Goal: Information Seeking & Learning: Learn about a topic

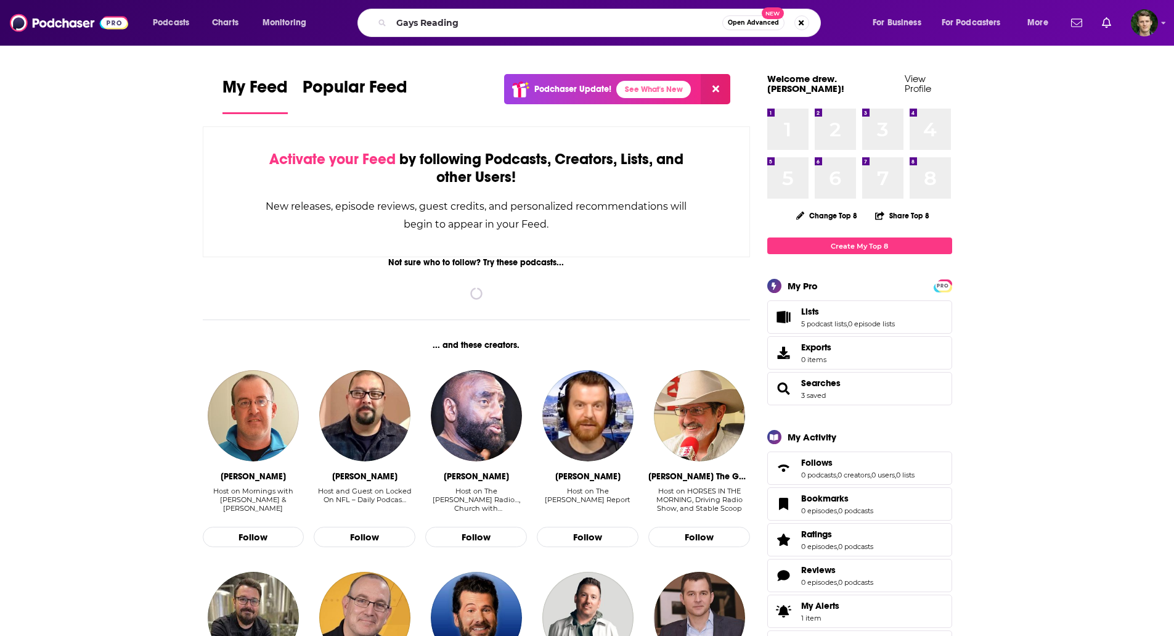
type input "Gays Reading"
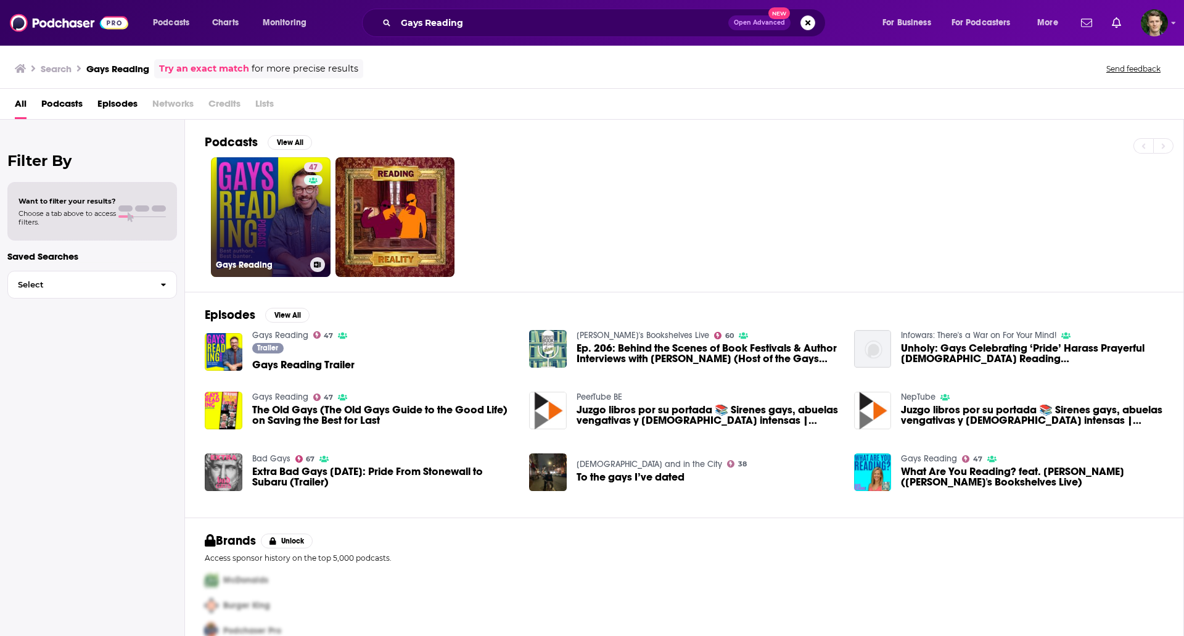
click at [281, 213] on link "47 Gays Reading" at bounding box center [271, 217] width 120 height 120
